Goal: Information Seeking & Learning: Learn about a topic

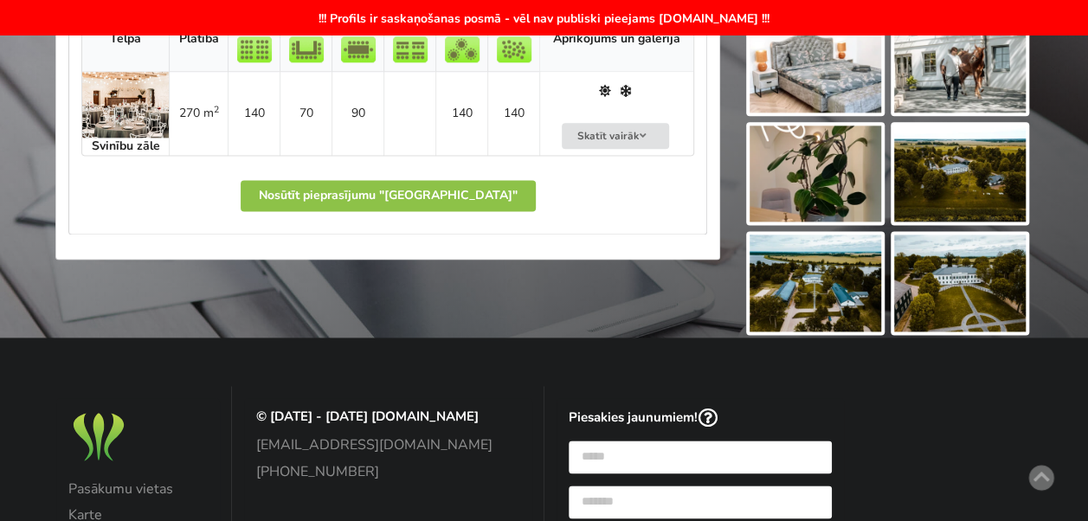
scroll to position [1035, 0]
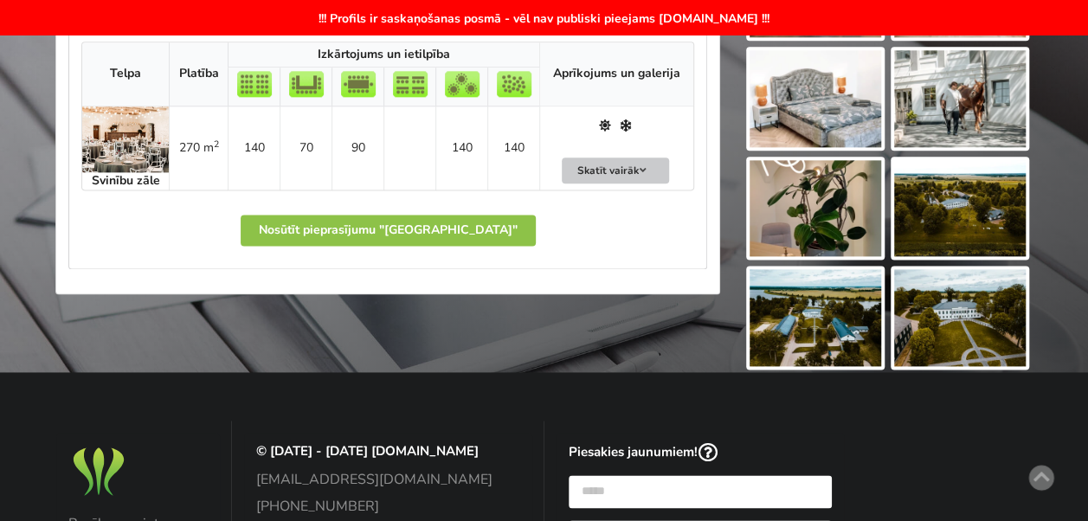
click at [625, 164] on button "Skatīt vairāk" at bounding box center [615, 171] width 107 height 27
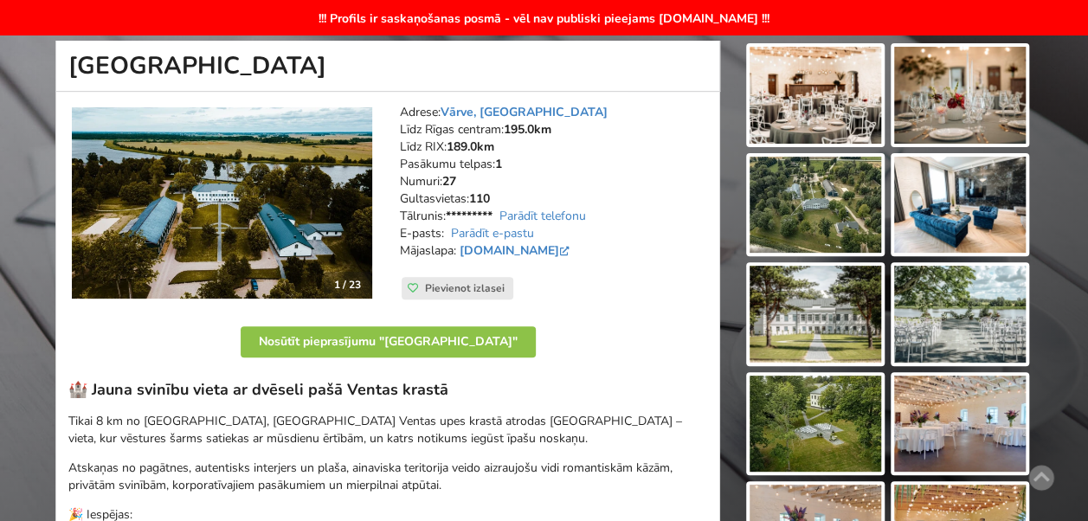
scroll to position [145, 0]
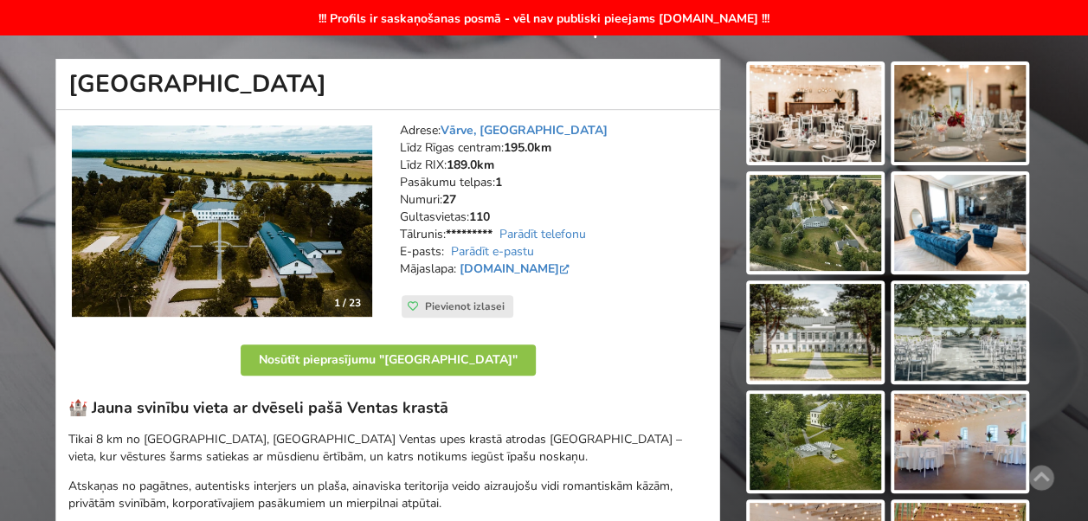
click at [193, 237] on img at bounding box center [222, 220] width 300 height 191
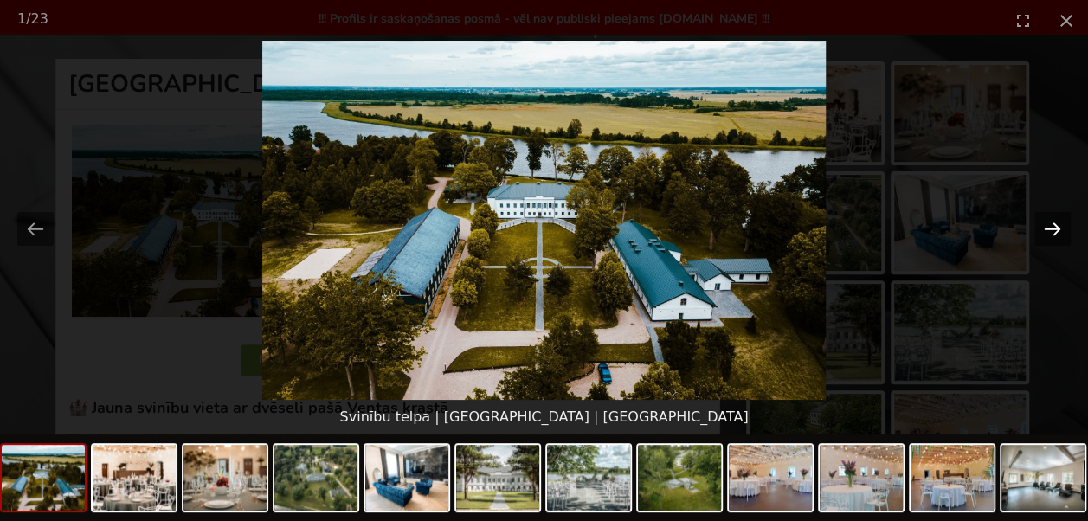
click at [1055, 234] on button "Next slide" at bounding box center [1052, 229] width 36 height 34
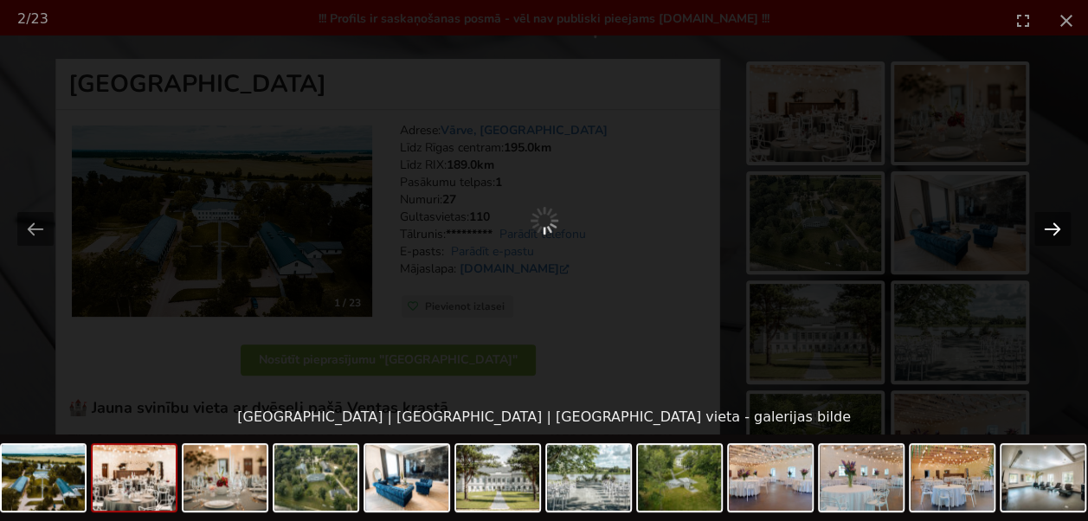
click at [1051, 230] on button "Next slide" at bounding box center [1052, 229] width 36 height 34
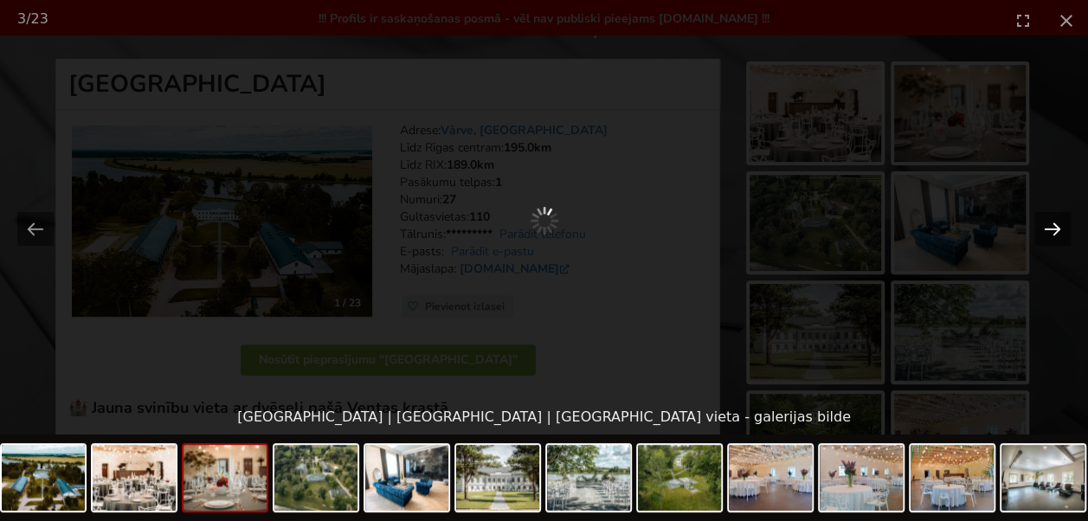
click at [1051, 230] on button "Next slide" at bounding box center [1052, 229] width 36 height 34
